Goal: Task Accomplishment & Management: Use online tool/utility

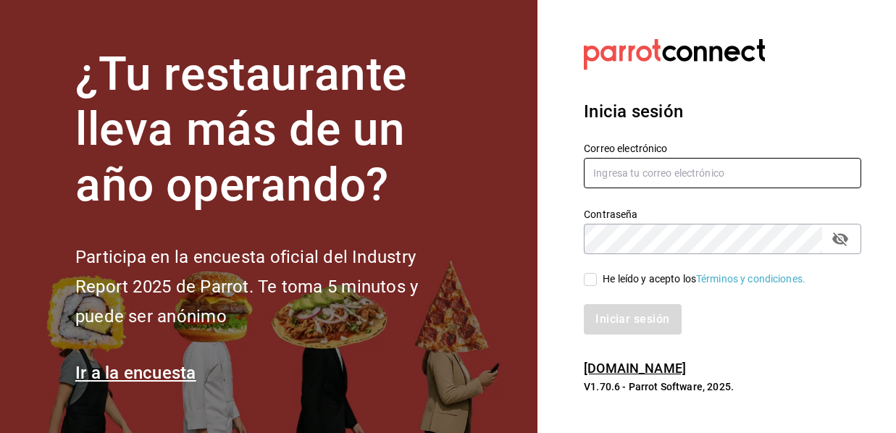
type input "[EMAIL_ADDRESS][DOMAIN_NAME]"
click at [596, 277] on input "He leído y acepto los Términos y condiciones." at bounding box center [590, 279] width 13 height 13
checkbox input "true"
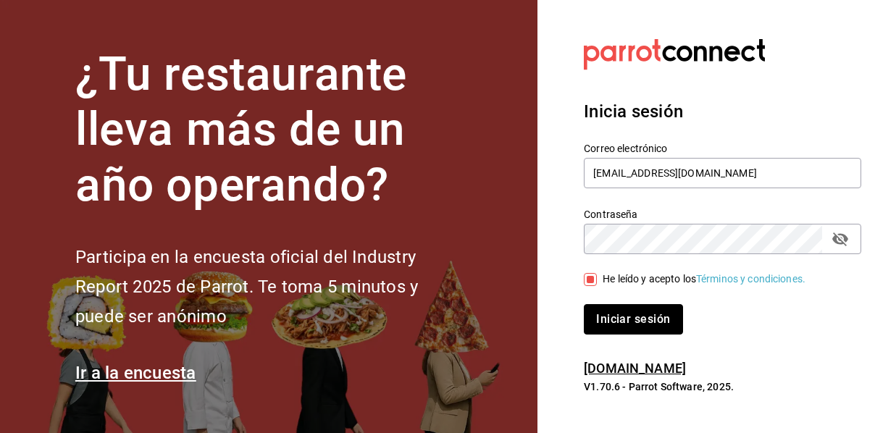
click at [613, 320] on button "Iniciar sesión" at bounding box center [633, 319] width 98 height 30
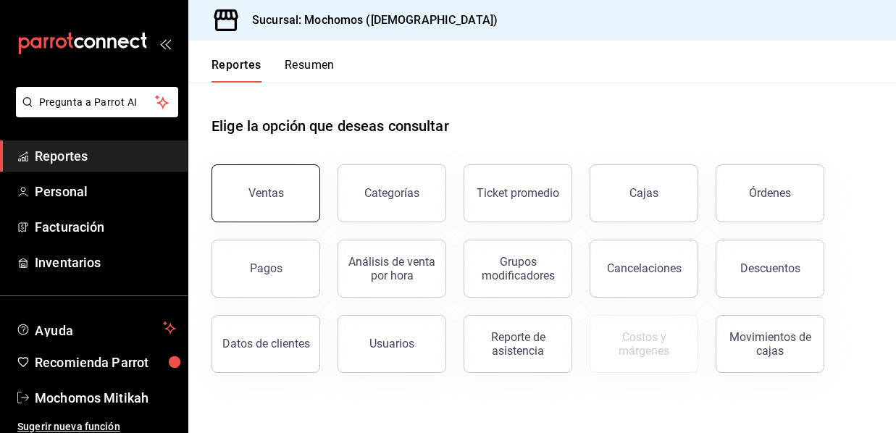
click at [269, 194] on div "Ventas" at bounding box center [265, 193] width 35 height 14
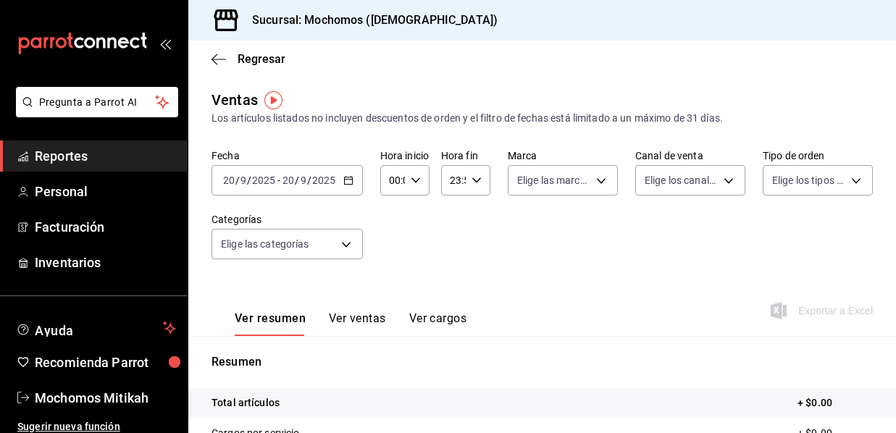
click at [414, 180] on icon "button" at bounding box center [416, 180] width 10 height 10
click at [345, 187] on div at bounding box center [448, 216] width 896 height 433
click at [346, 184] on \(Stroke\) "button" at bounding box center [348, 181] width 9 height 8
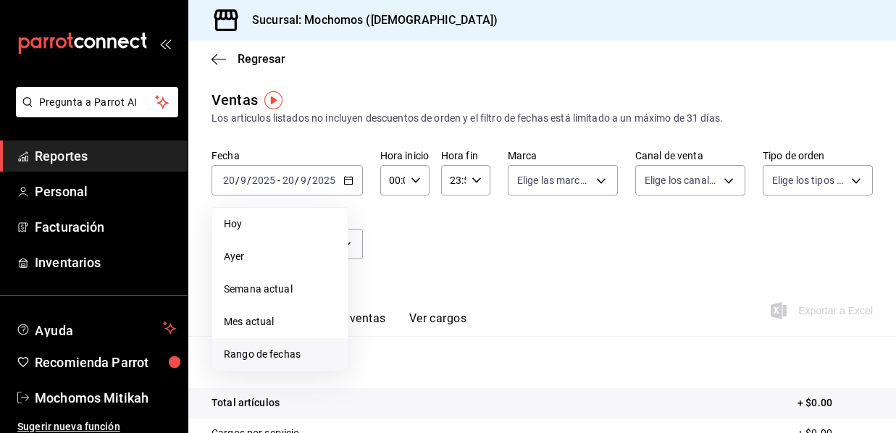
click at [287, 351] on span "Rango de fechas" at bounding box center [280, 354] width 112 height 15
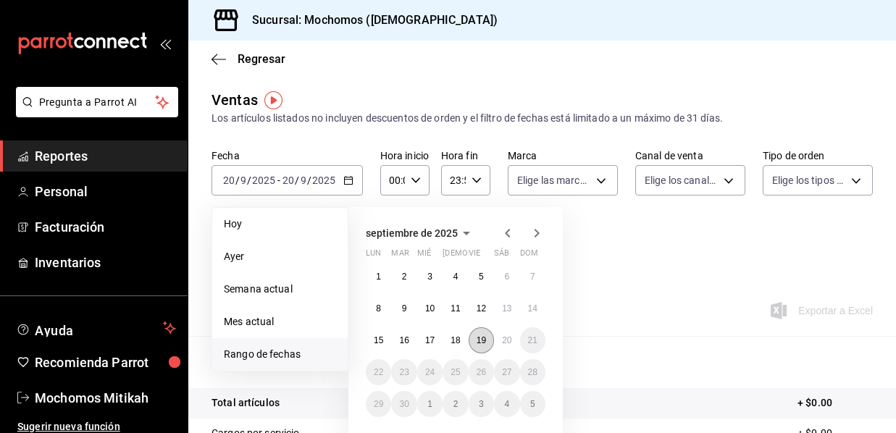
click at [488, 337] on button "19" at bounding box center [481, 340] width 25 height 26
click at [516, 337] on button "20" at bounding box center [506, 340] width 25 height 26
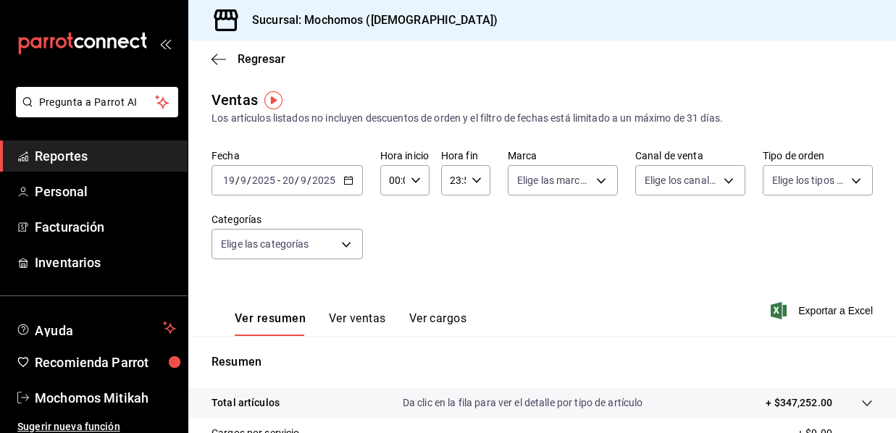
click at [418, 175] on icon "button" at bounding box center [416, 180] width 10 height 10
click at [391, 247] on span "05" at bounding box center [391, 246] width 1 height 12
type input "05:00"
click at [474, 180] on div at bounding box center [448, 216] width 896 height 433
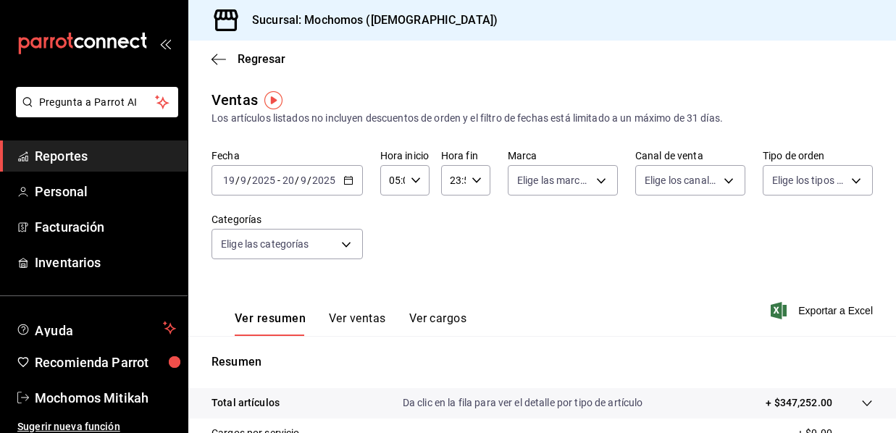
click at [474, 180] on icon "button" at bounding box center [476, 180] width 10 height 10
click at [452, 244] on span "05" at bounding box center [452, 246] width 0 height 12
click at [475, 218] on span "00" at bounding box center [475, 217] width 0 height 12
type input "05:00"
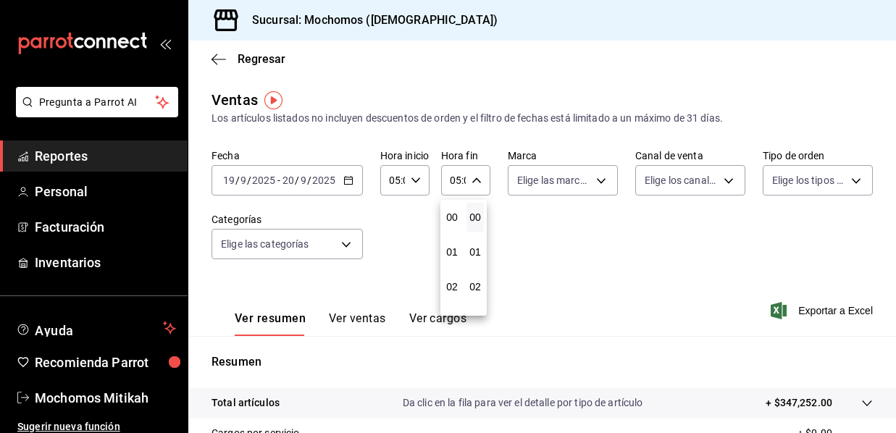
click at [552, 264] on div at bounding box center [448, 216] width 896 height 433
click at [832, 306] on span "Exportar a Excel" at bounding box center [822, 310] width 99 height 17
